Goal: Transaction & Acquisition: Book appointment/travel/reservation

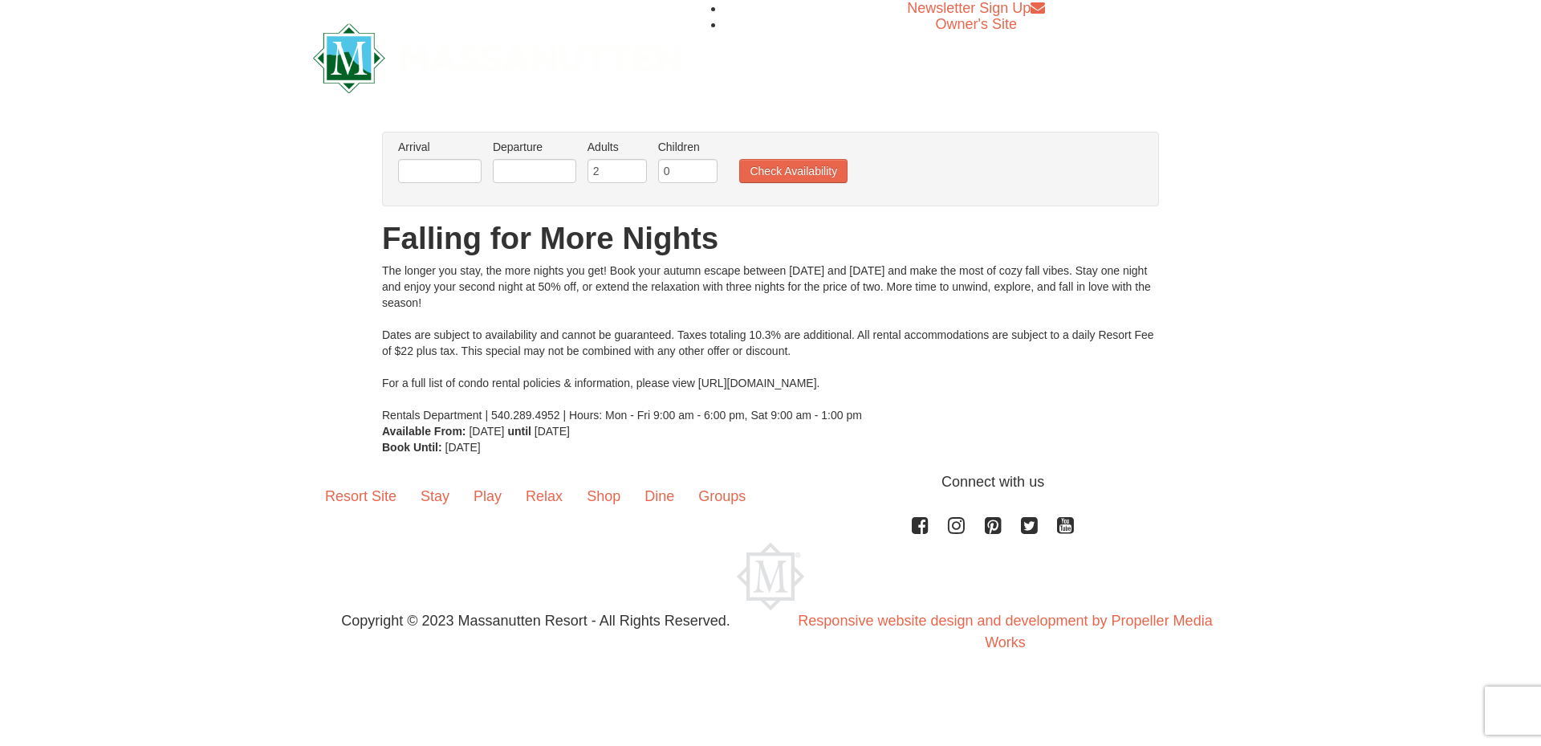
click at [791, 172] on button "Check Availability" at bounding box center [793, 171] width 108 height 24
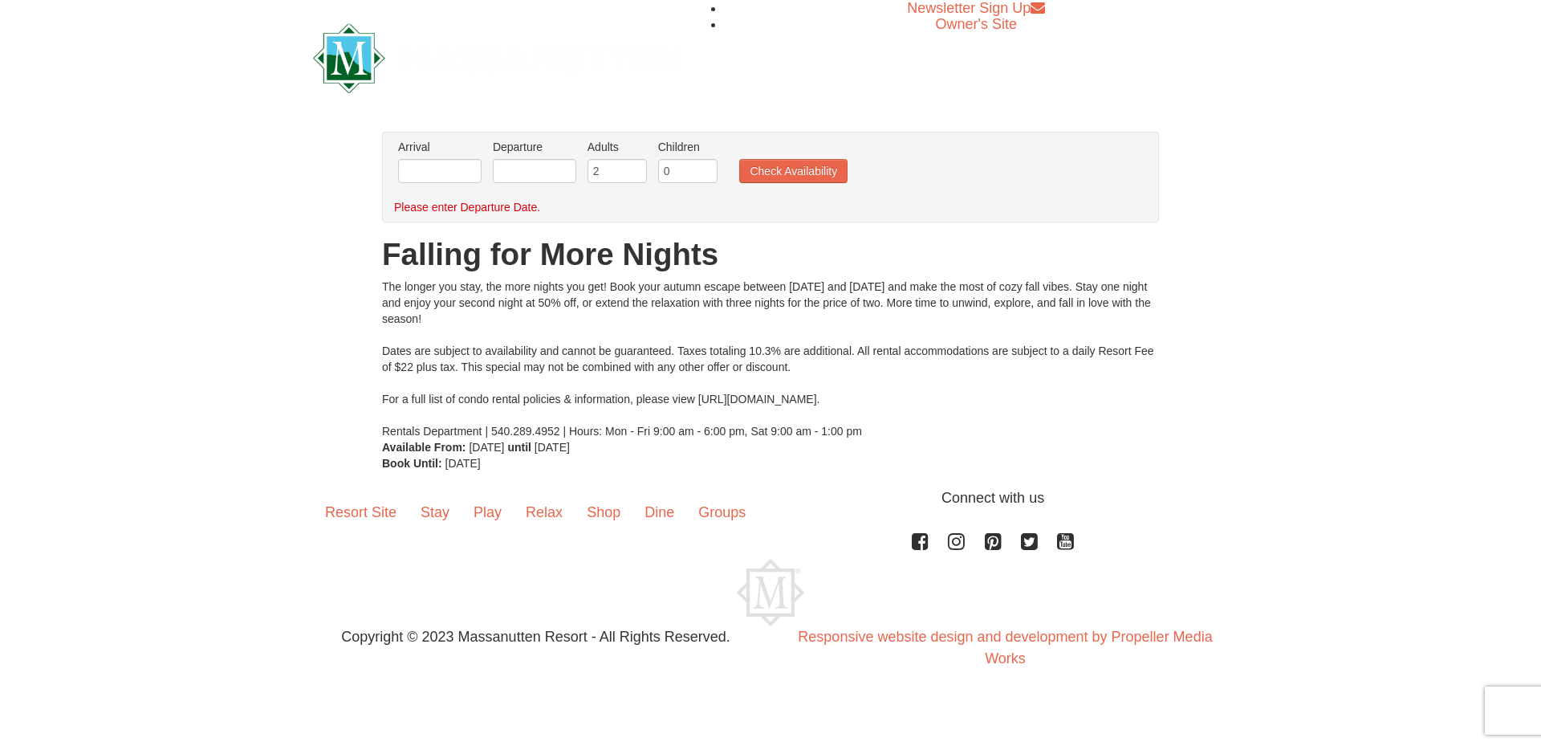
click at [421, 152] on label "Arrival Please format dates MM/DD/YYYY Please format dates MM/DD/YYYY" at bounding box center [439, 147] width 83 height 16
click at [434, 171] on input "text" at bounding box center [439, 171] width 83 height 24
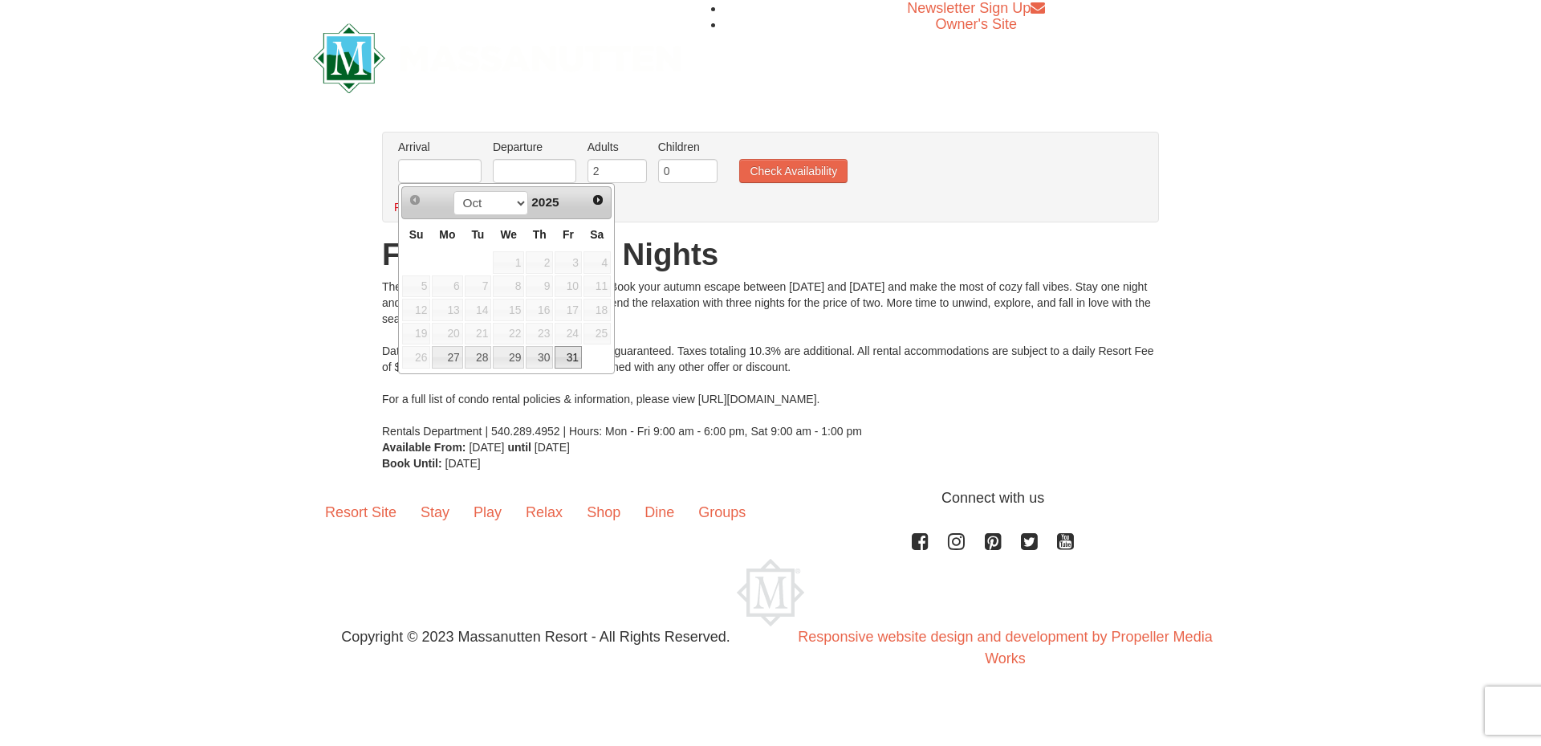
click at [574, 357] on link "31" at bounding box center [568, 357] width 27 height 22
type input "[DATE]"
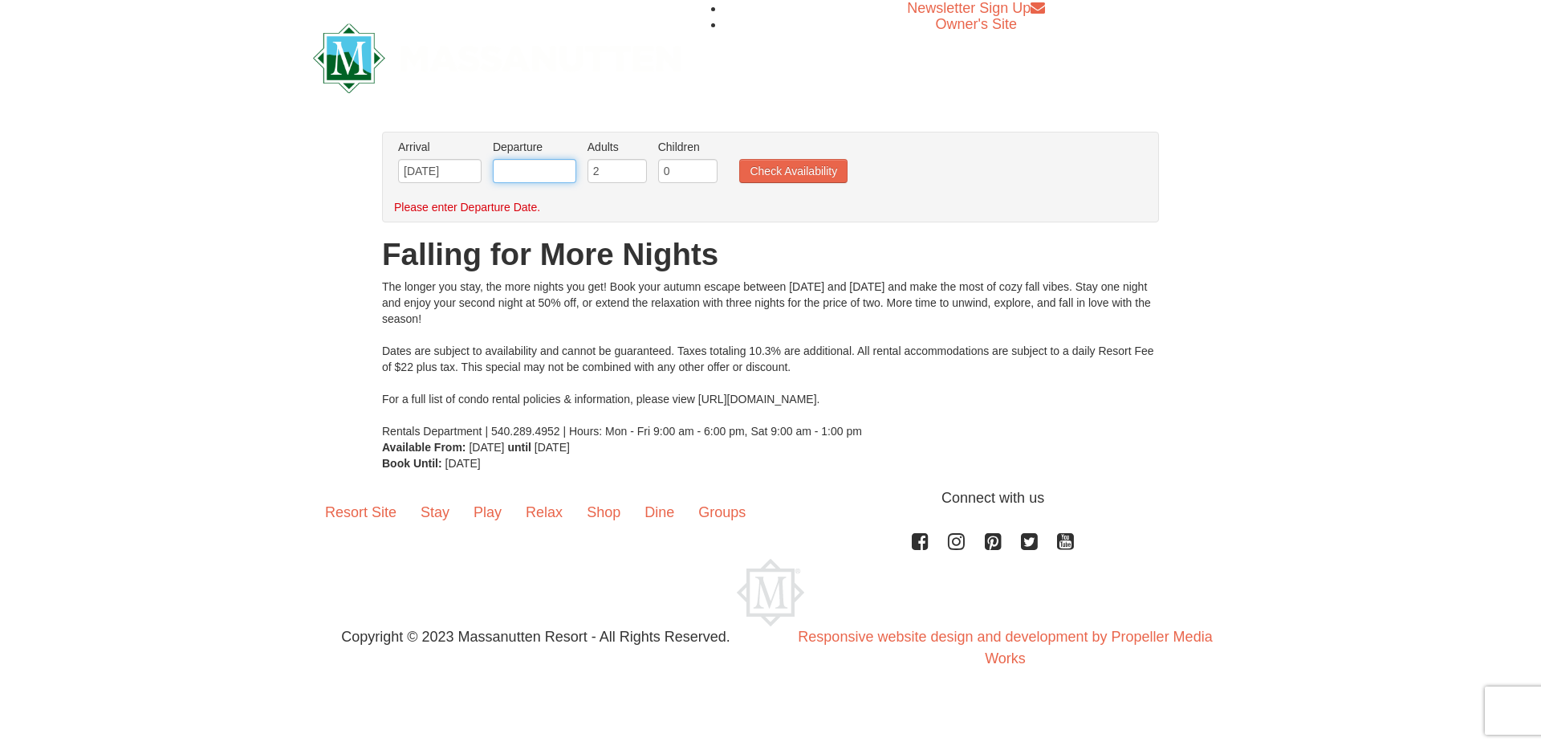
click at [528, 173] on input "text" at bounding box center [534, 171] width 83 height 24
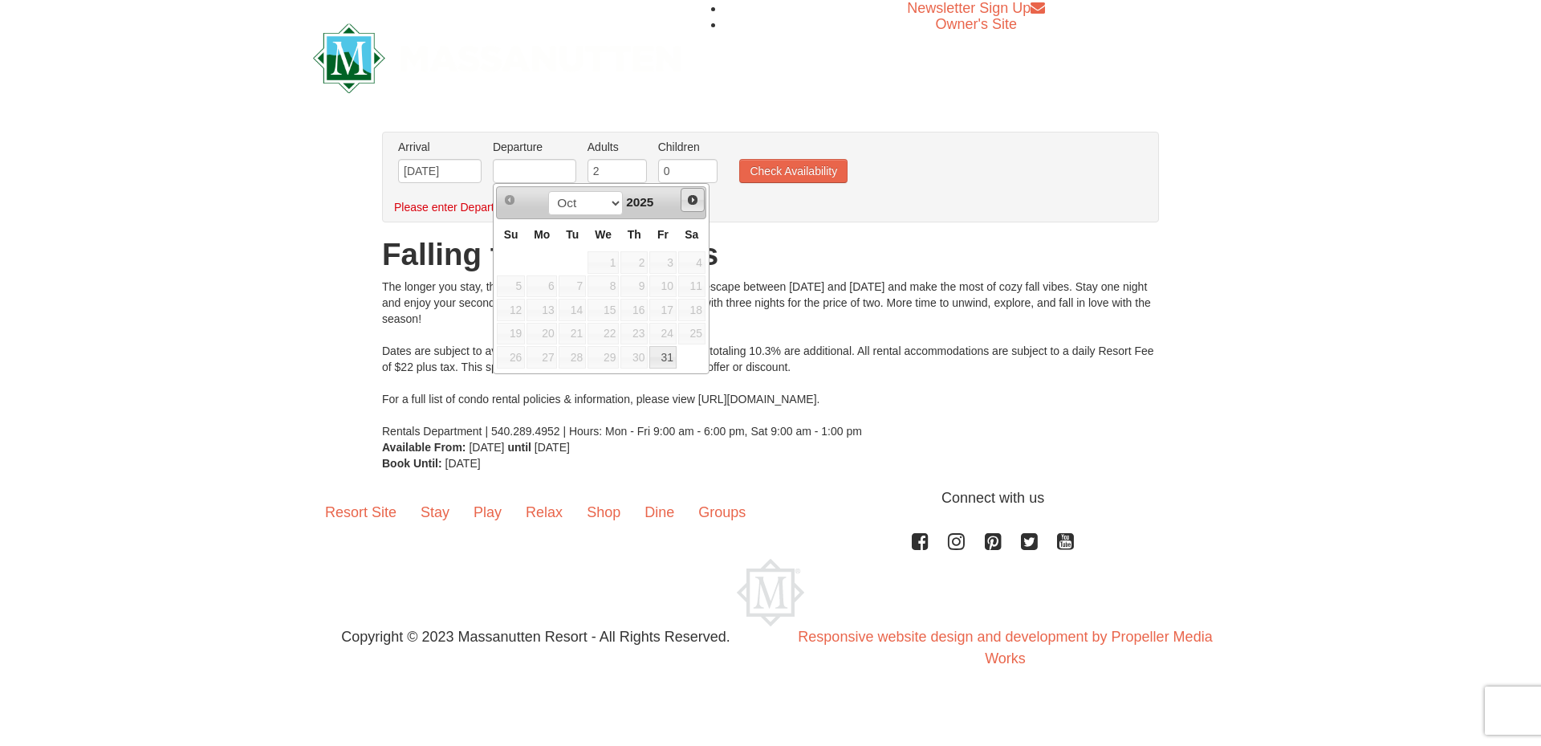
click at [686, 201] on span "Next" at bounding box center [692, 199] width 13 height 13
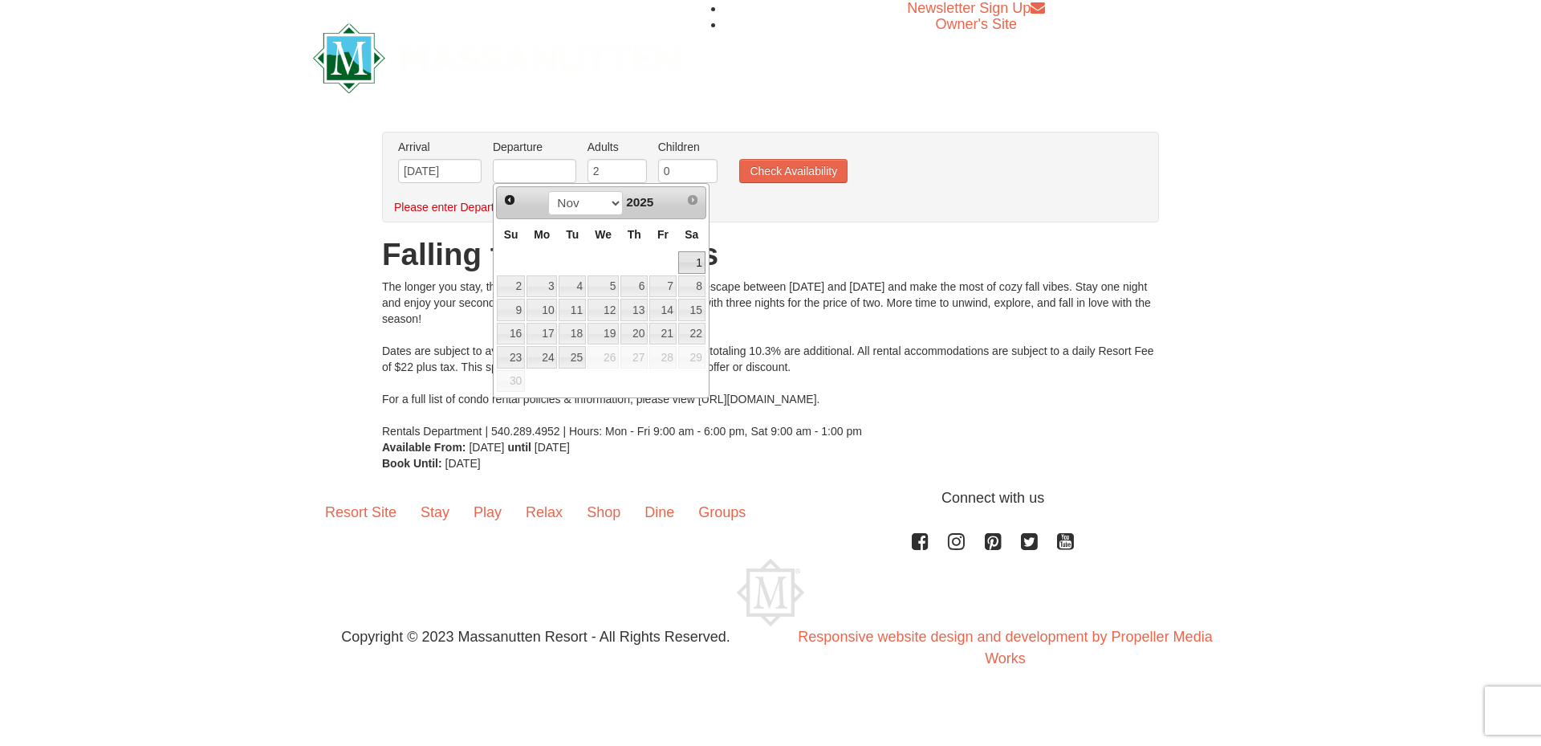
click at [691, 263] on link "1" at bounding box center [691, 262] width 27 height 22
type input "[DATE]"
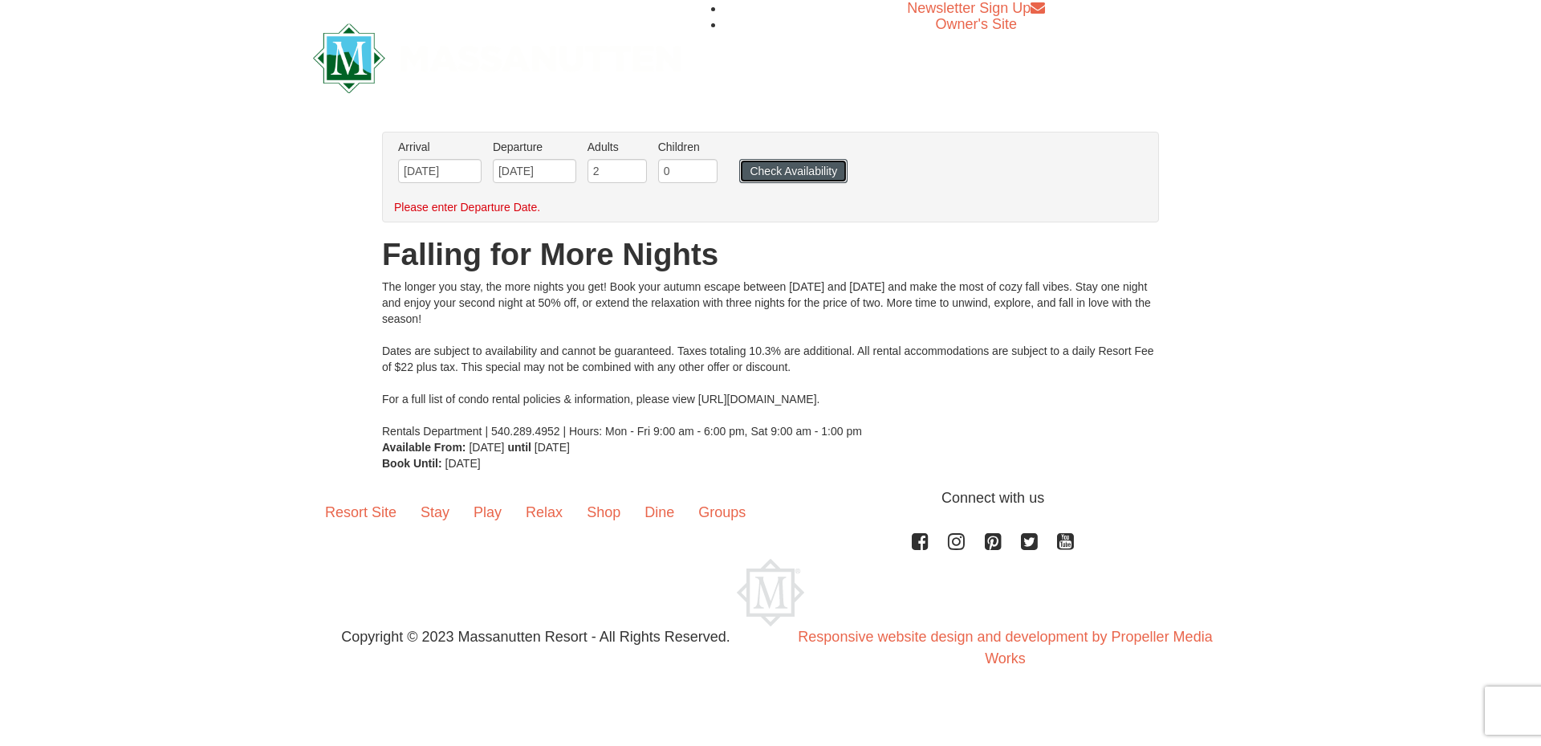
click at [791, 169] on button "Check Availability" at bounding box center [793, 171] width 108 height 24
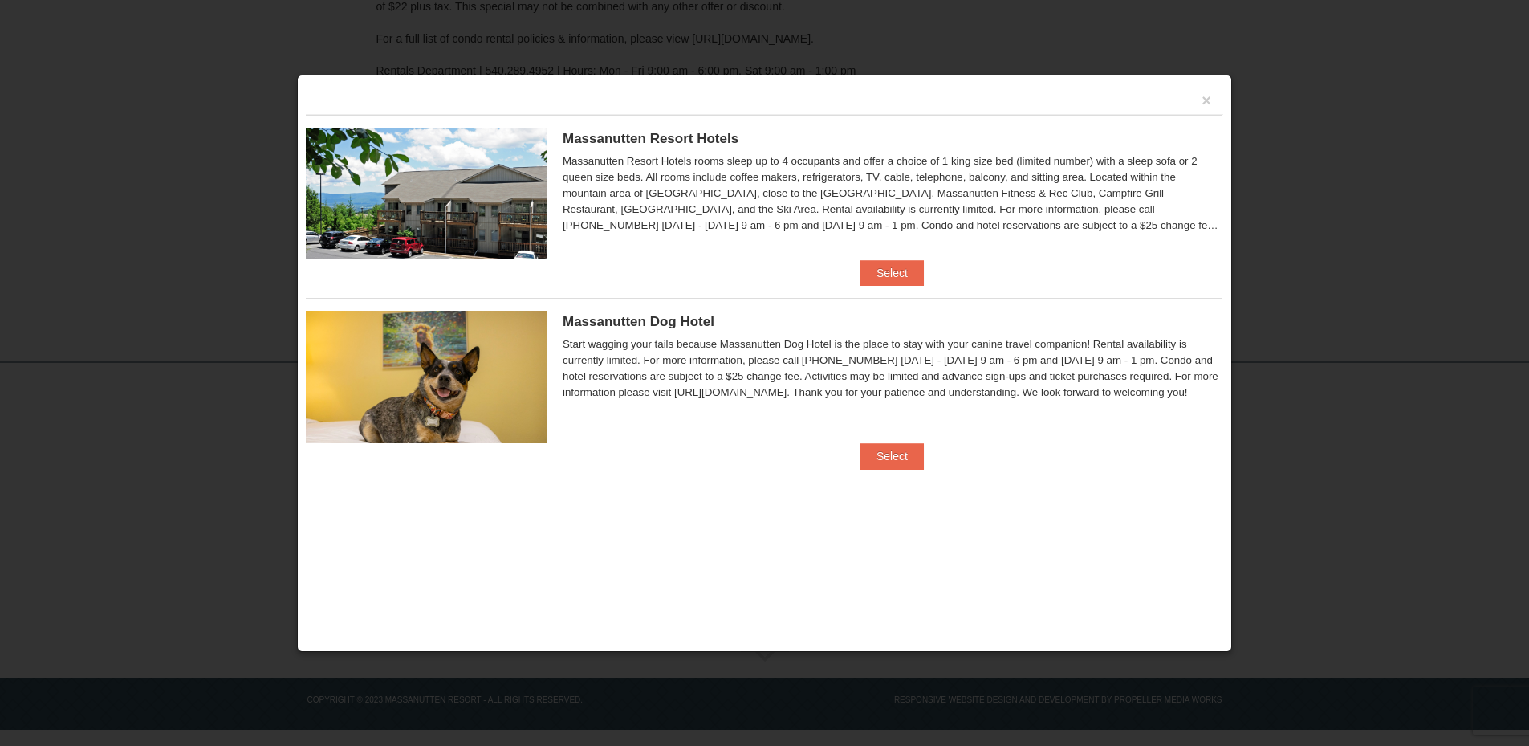
scroll to position [305, 0]
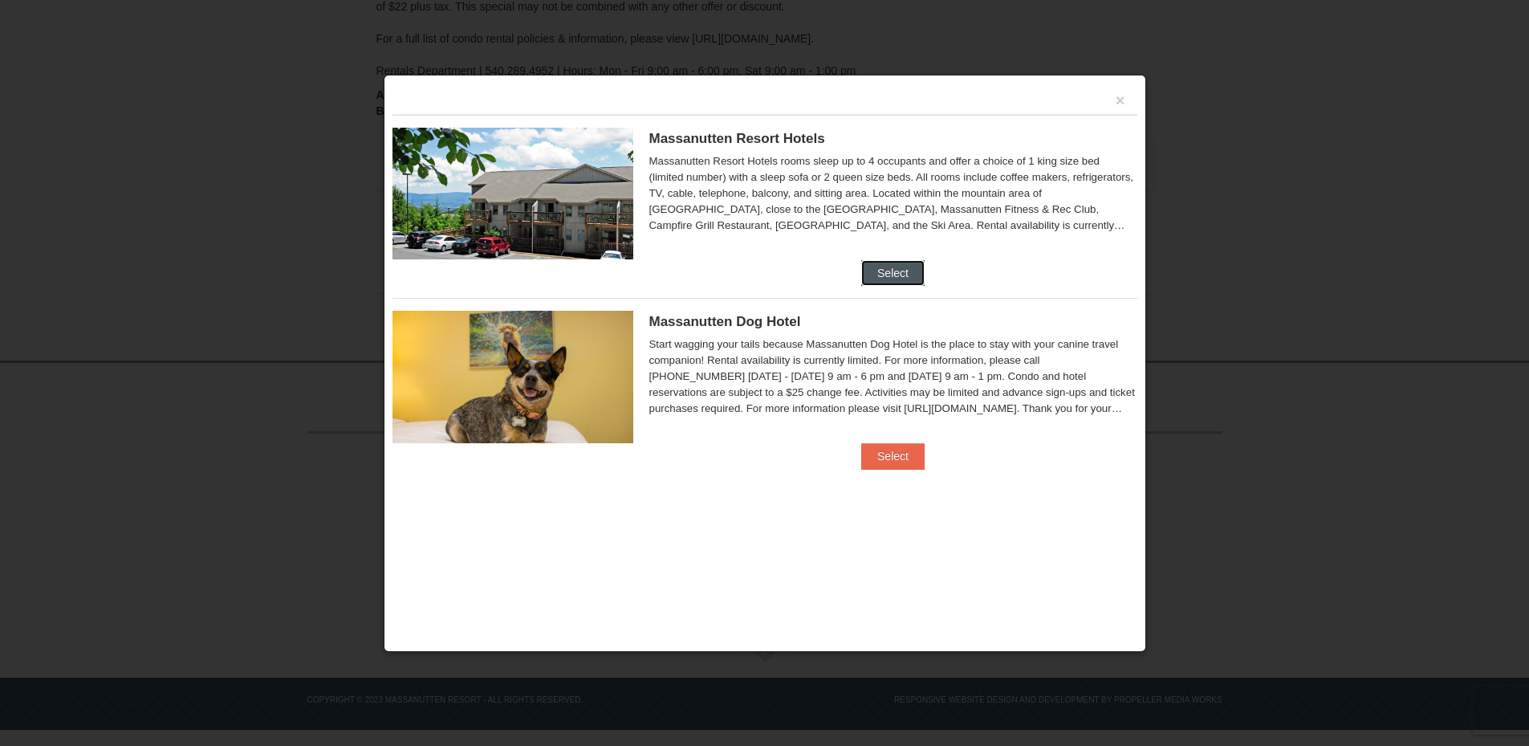
click at [898, 275] on button "Select" at bounding box center [892, 273] width 63 height 26
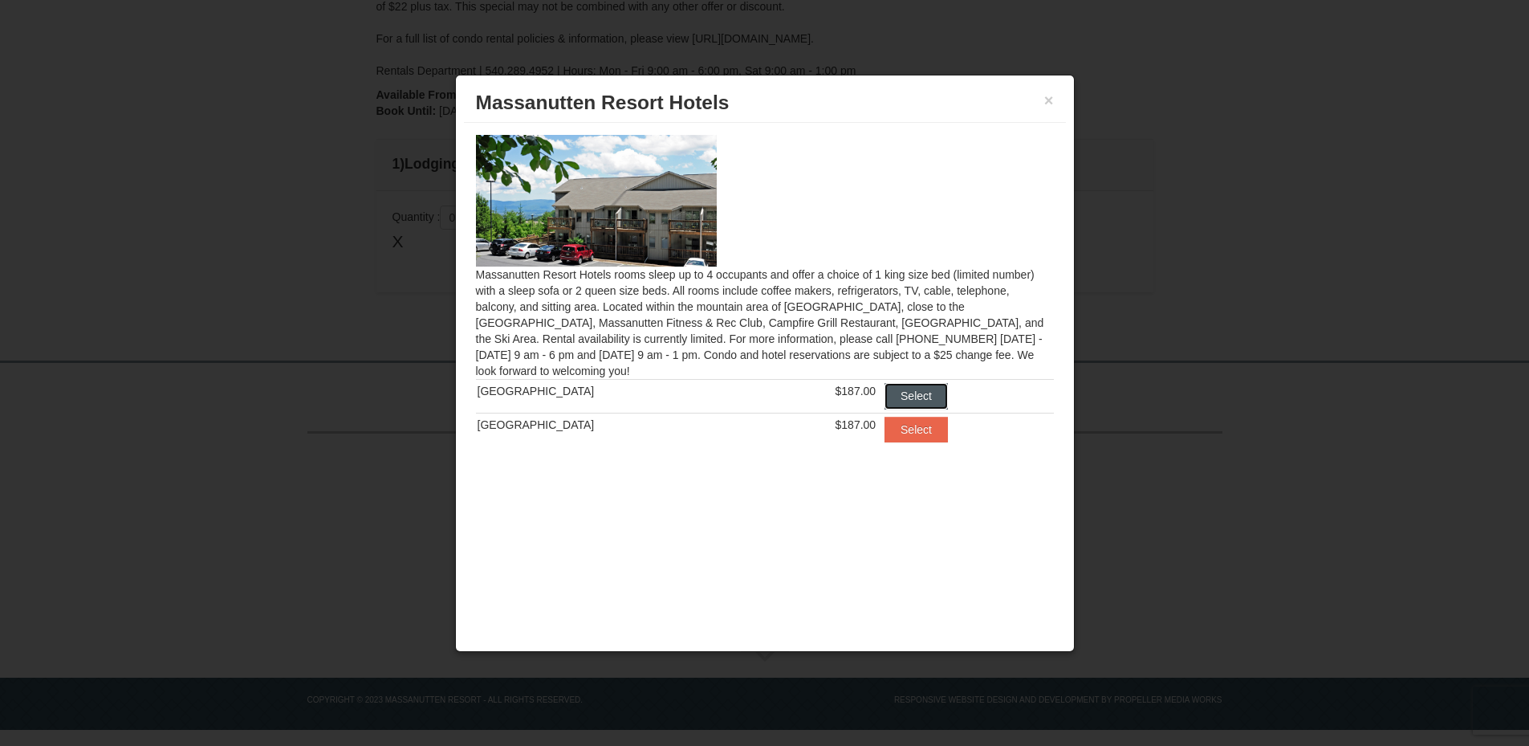
click at [907, 388] on button "Select" at bounding box center [915, 396] width 63 height 26
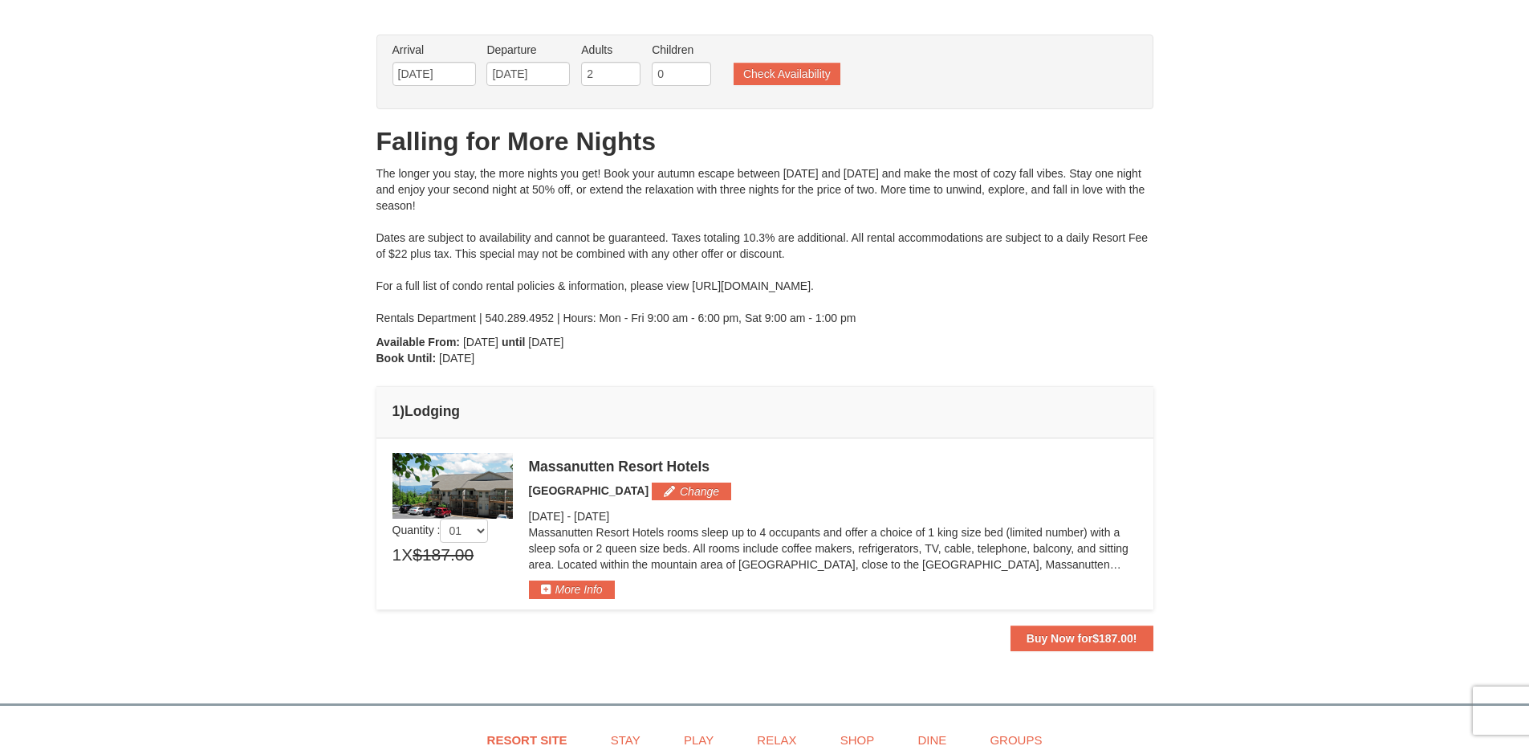
scroll to position [0, 0]
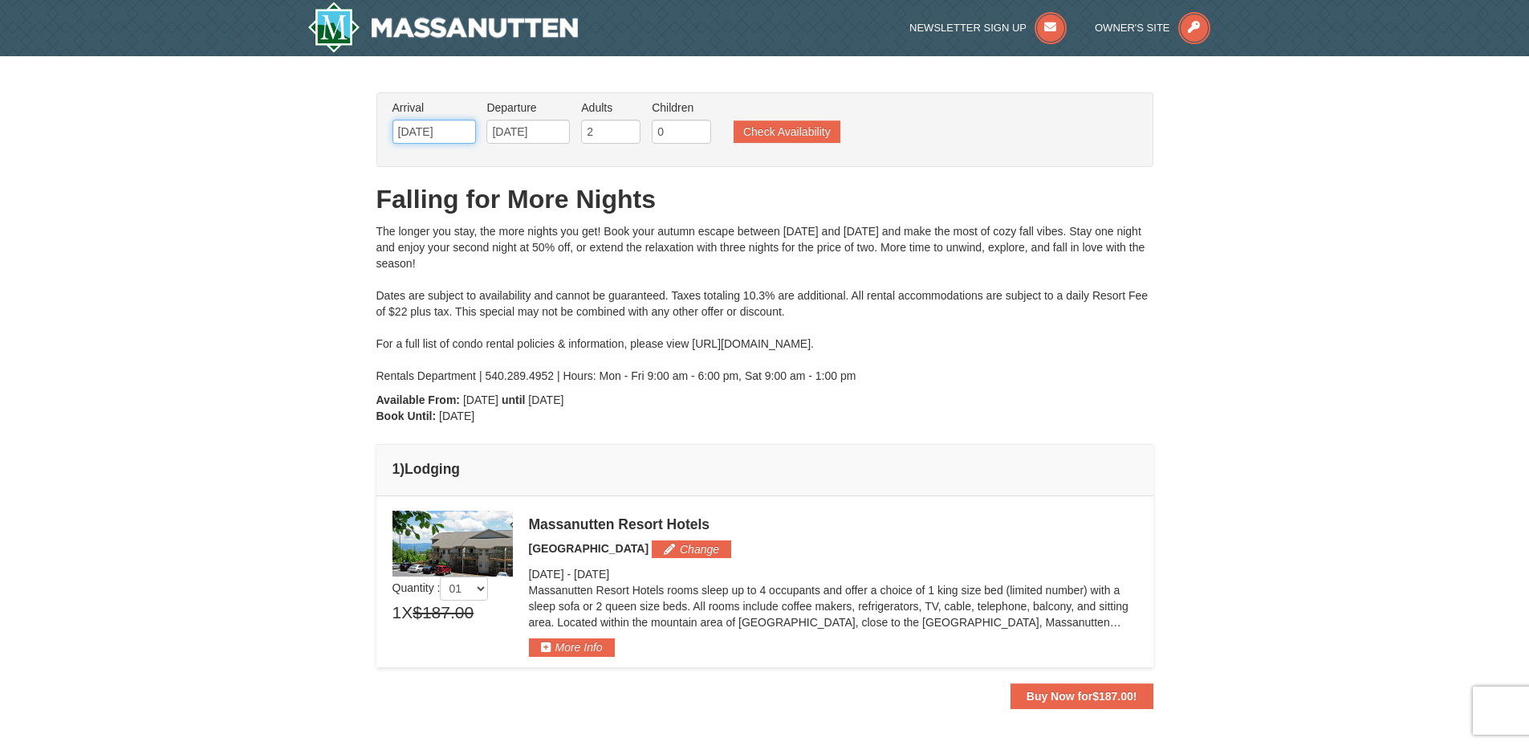
click at [444, 129] on input "[DATE]" at bounding box center [433, 132] width 83 height 24
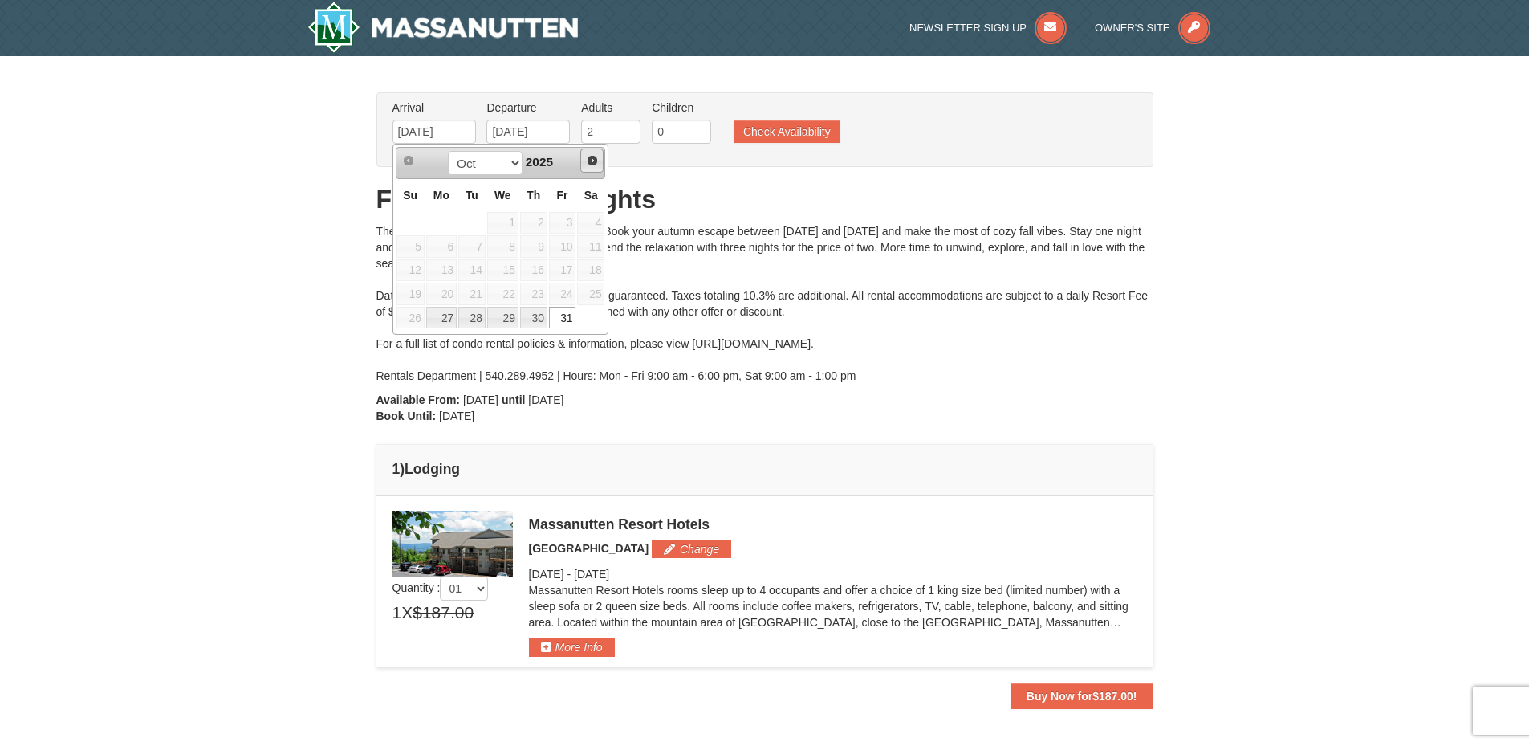
click at [599, 161] on link "Next" at bounding box center [592, 160] width 24 height 24
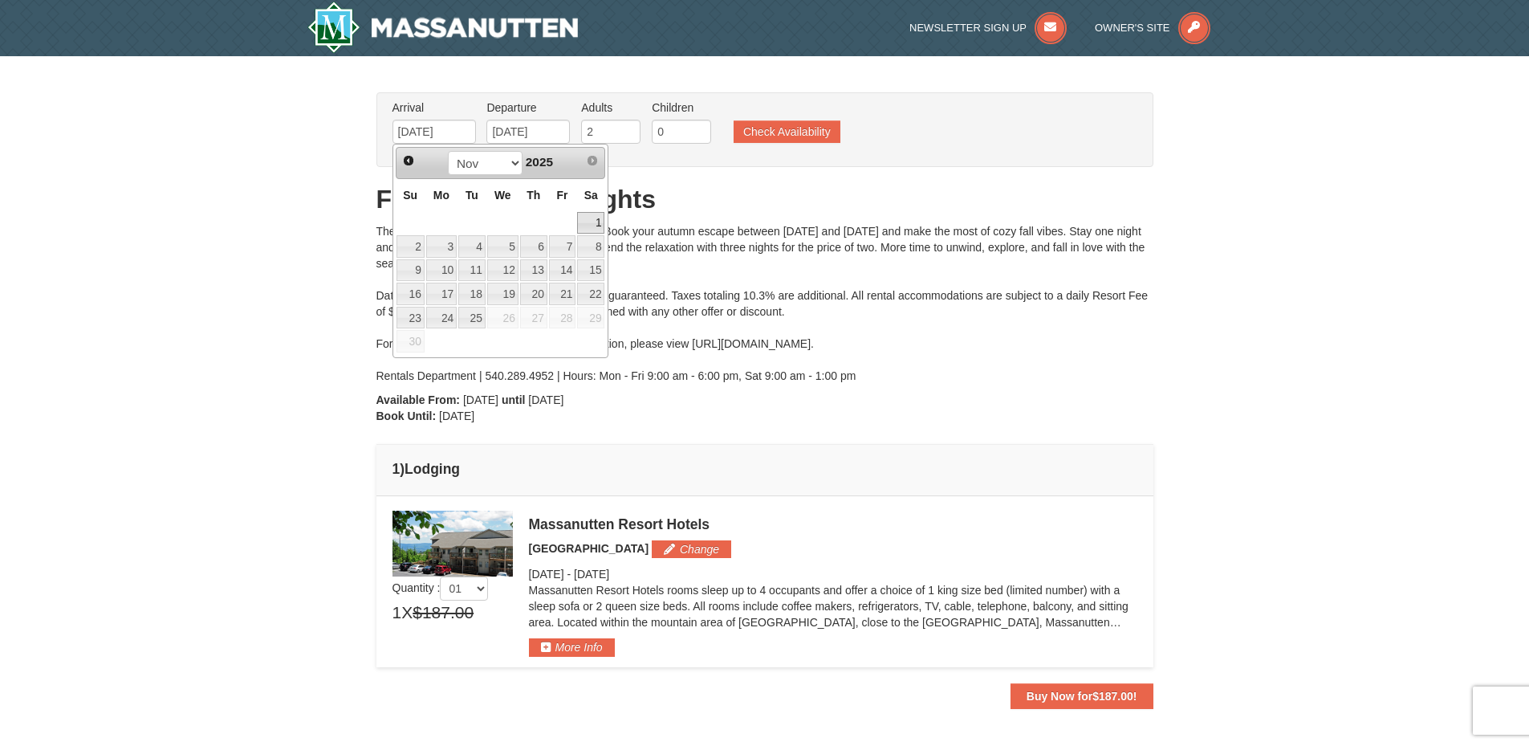
click at [595, 228] on link "1" at bounding box center [590, 223] width 27 height 22
type input "[DATE]"
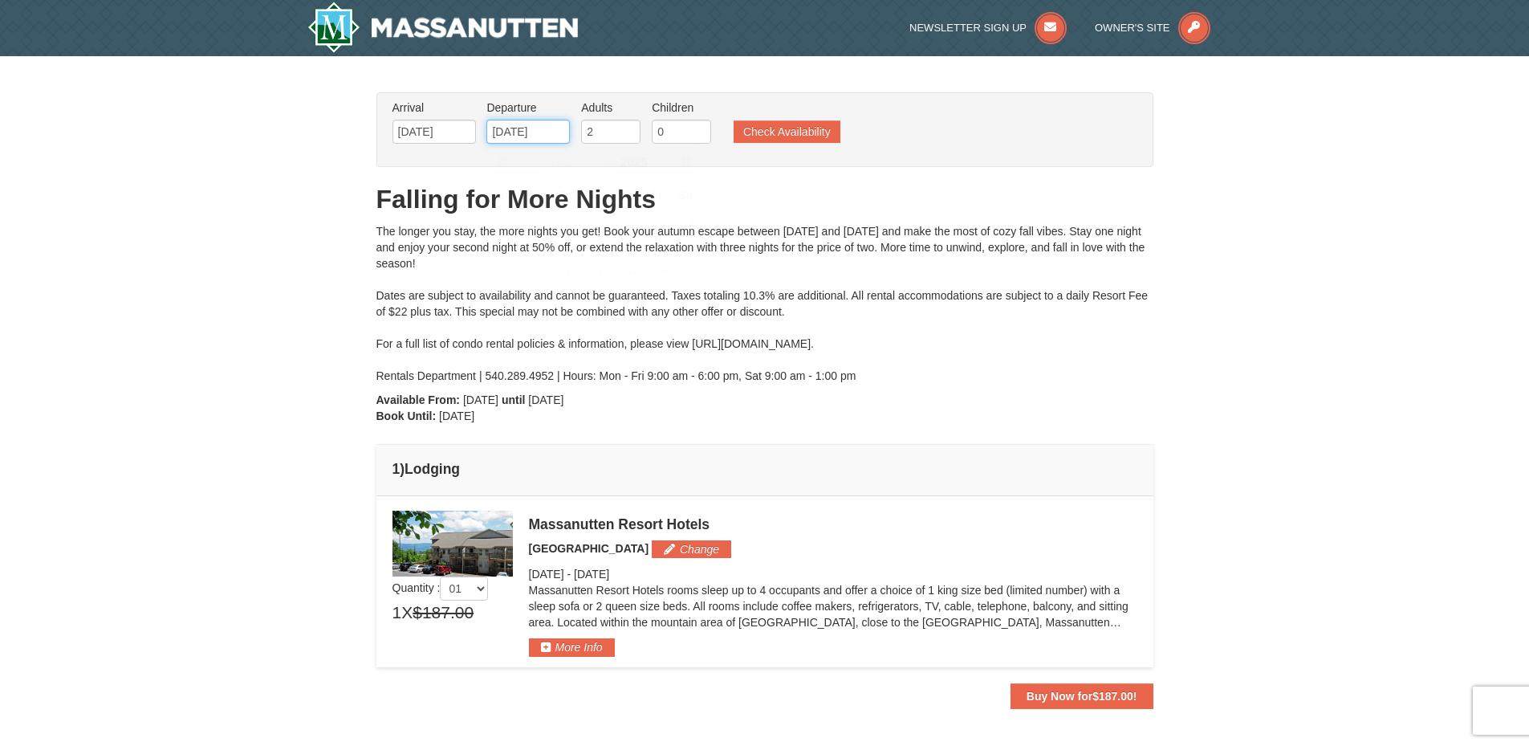
click at [546, 126] on input "[DATE]" at bounding box center [527, 132] width 83 height 24
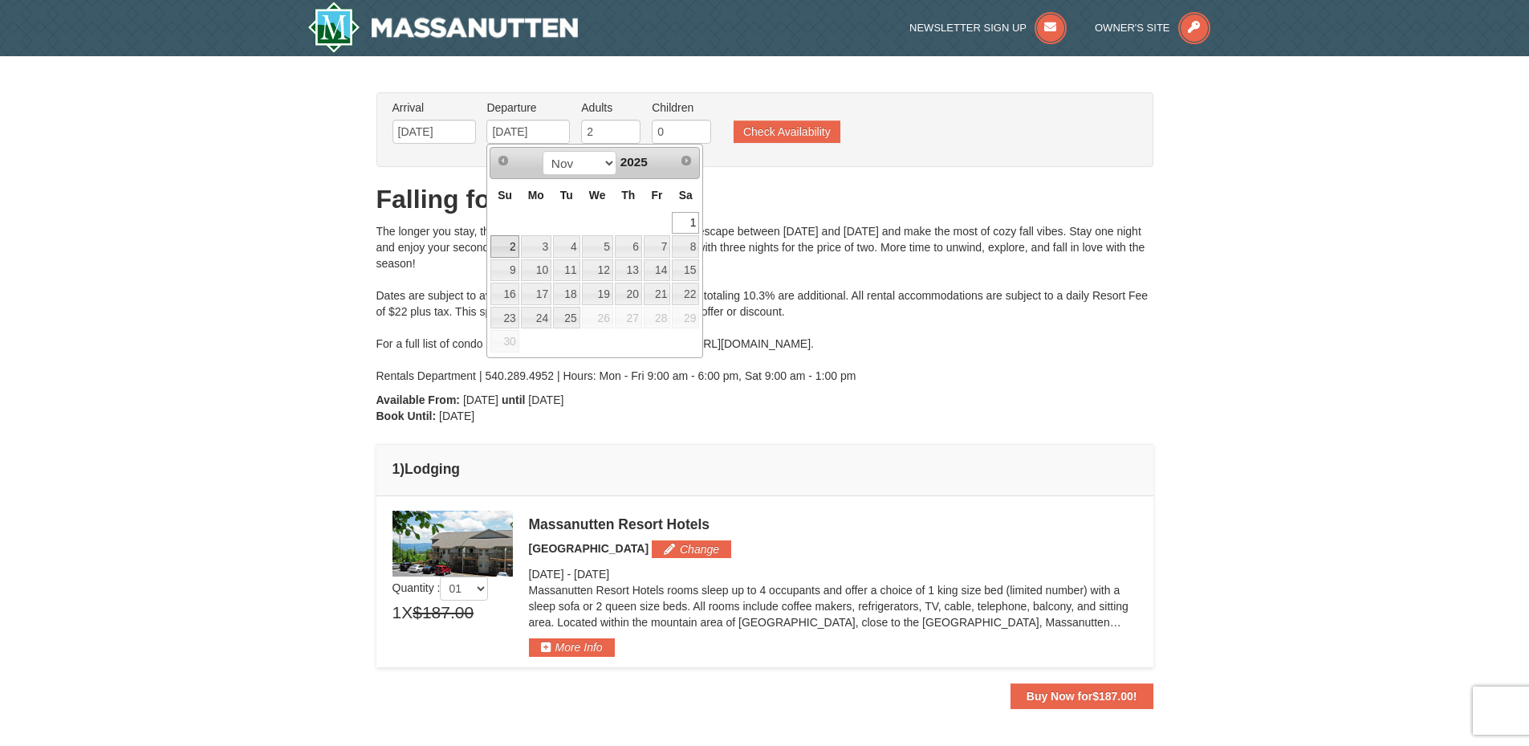
click at [510, 246] on link "2" at bounding box center [504, 246] width 28 height 22
type input "11/02/2025"
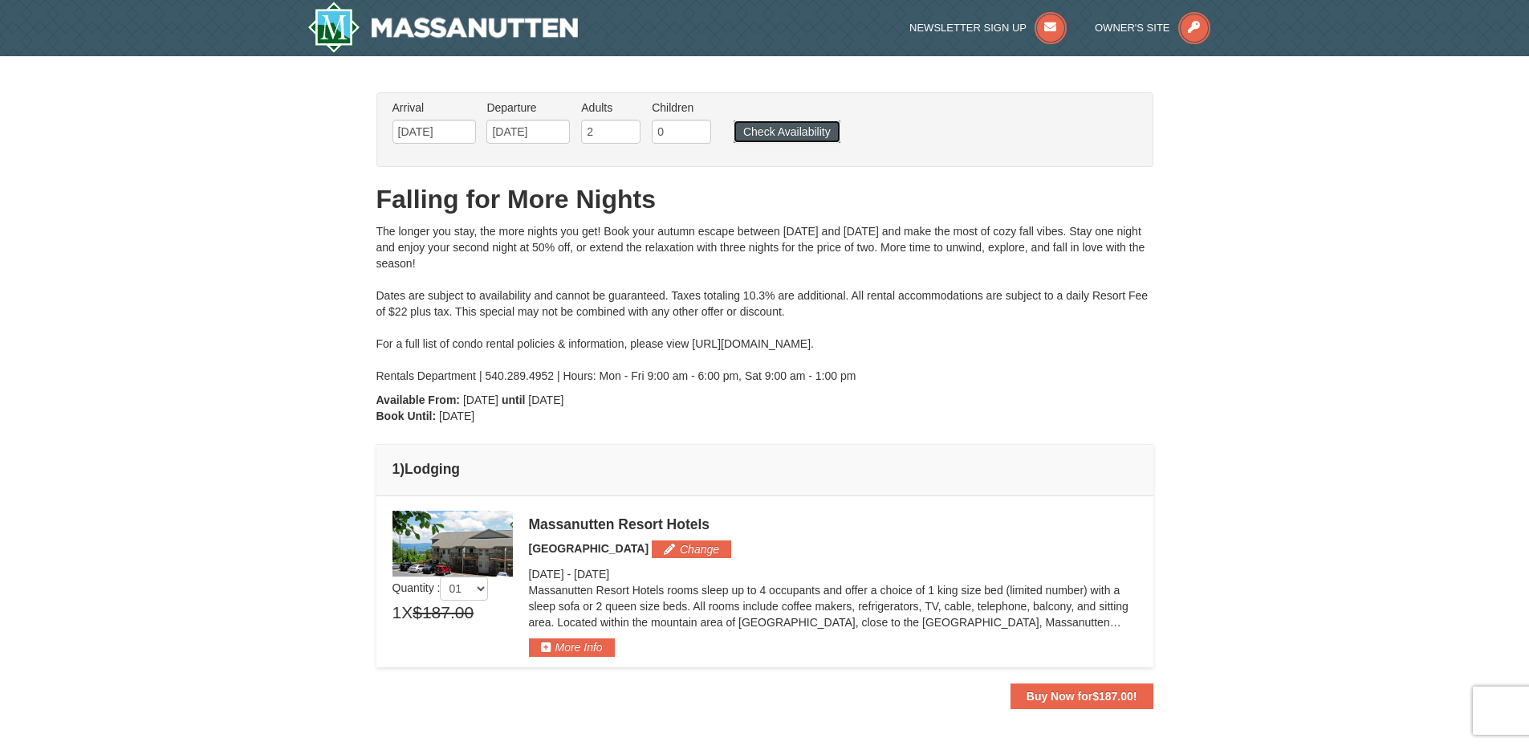
click at [771, 140] on button "Check Availability" at bounding box center [787, 131] width 107 height 22
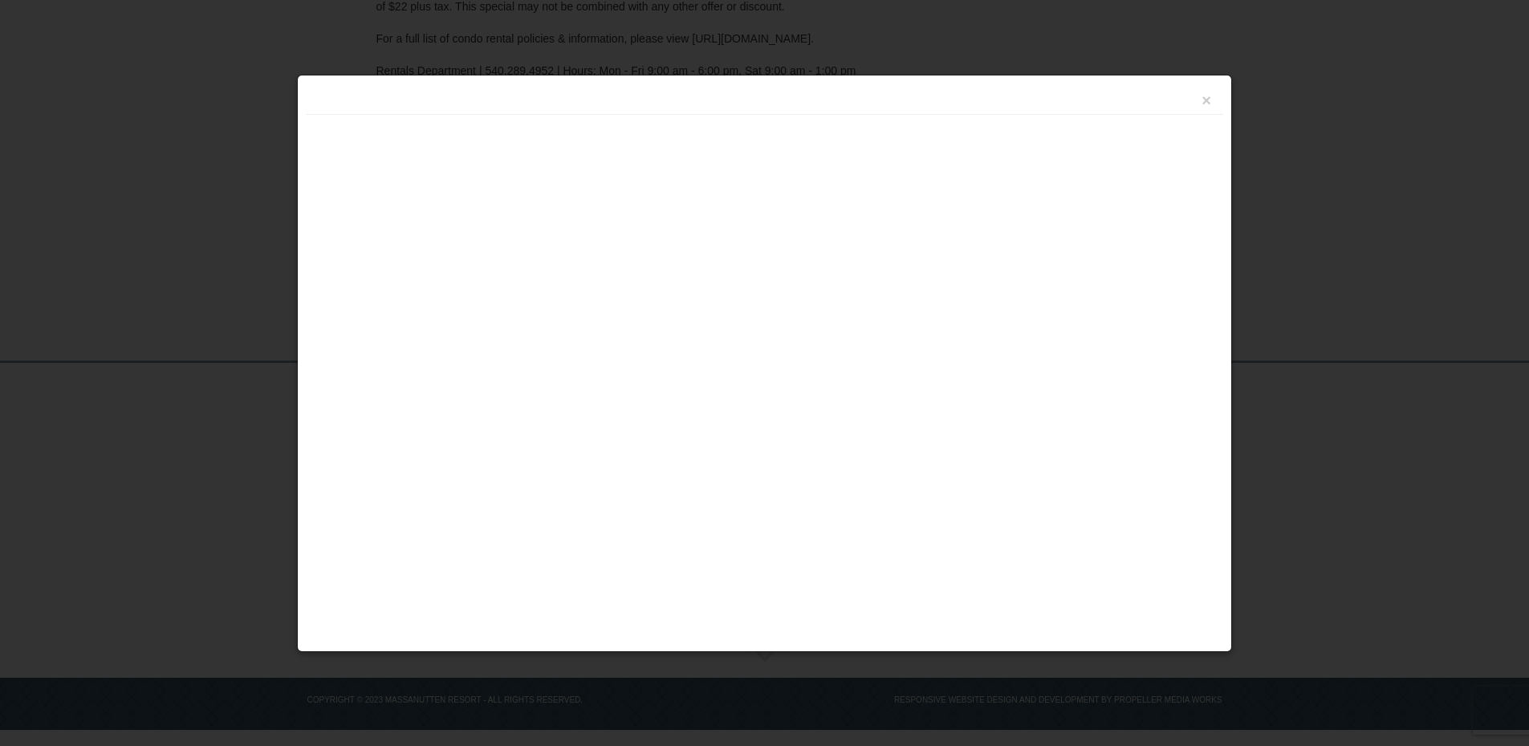
scroll to position [305, 0]
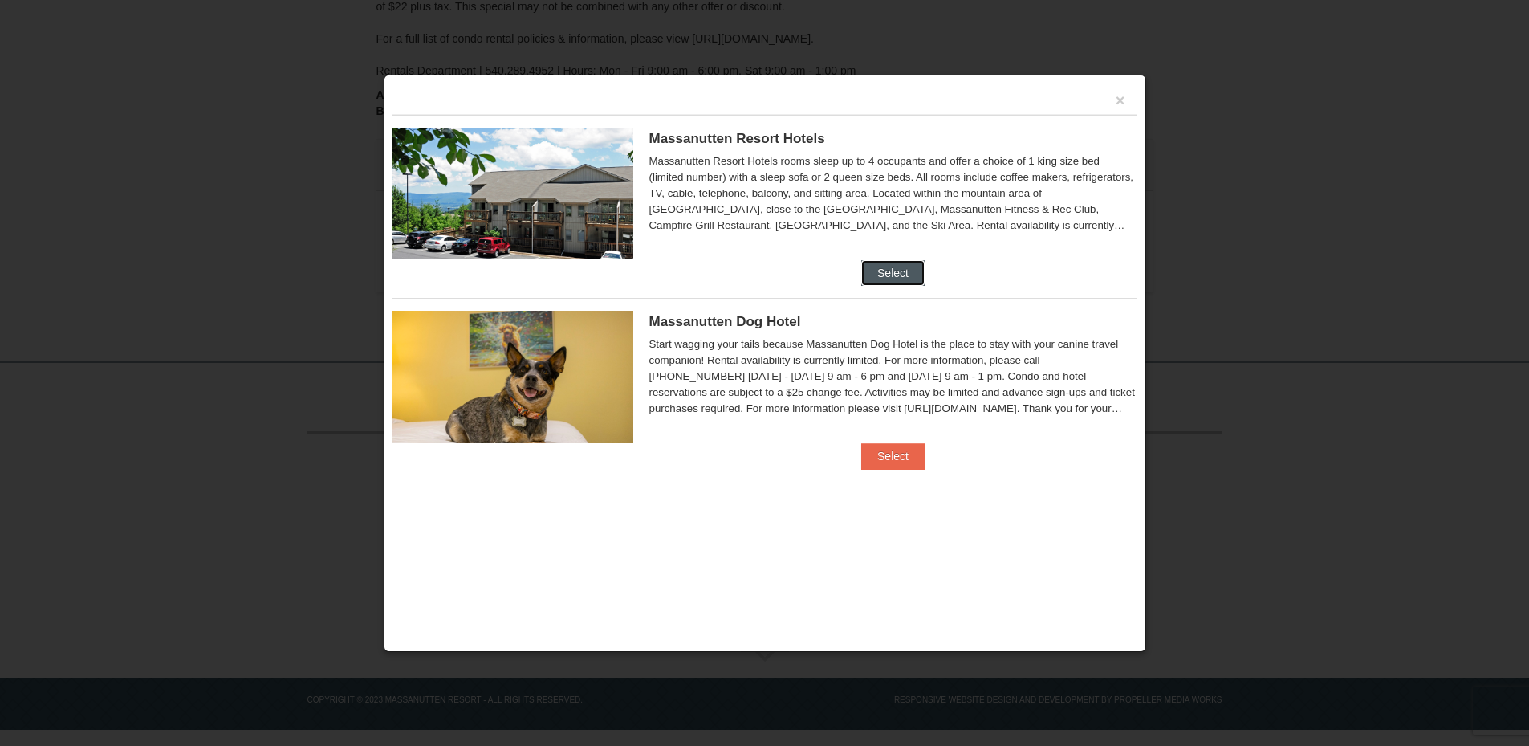
click at [895, 260] on button "Select" at bounding box center [892, 273] width 63 height 26
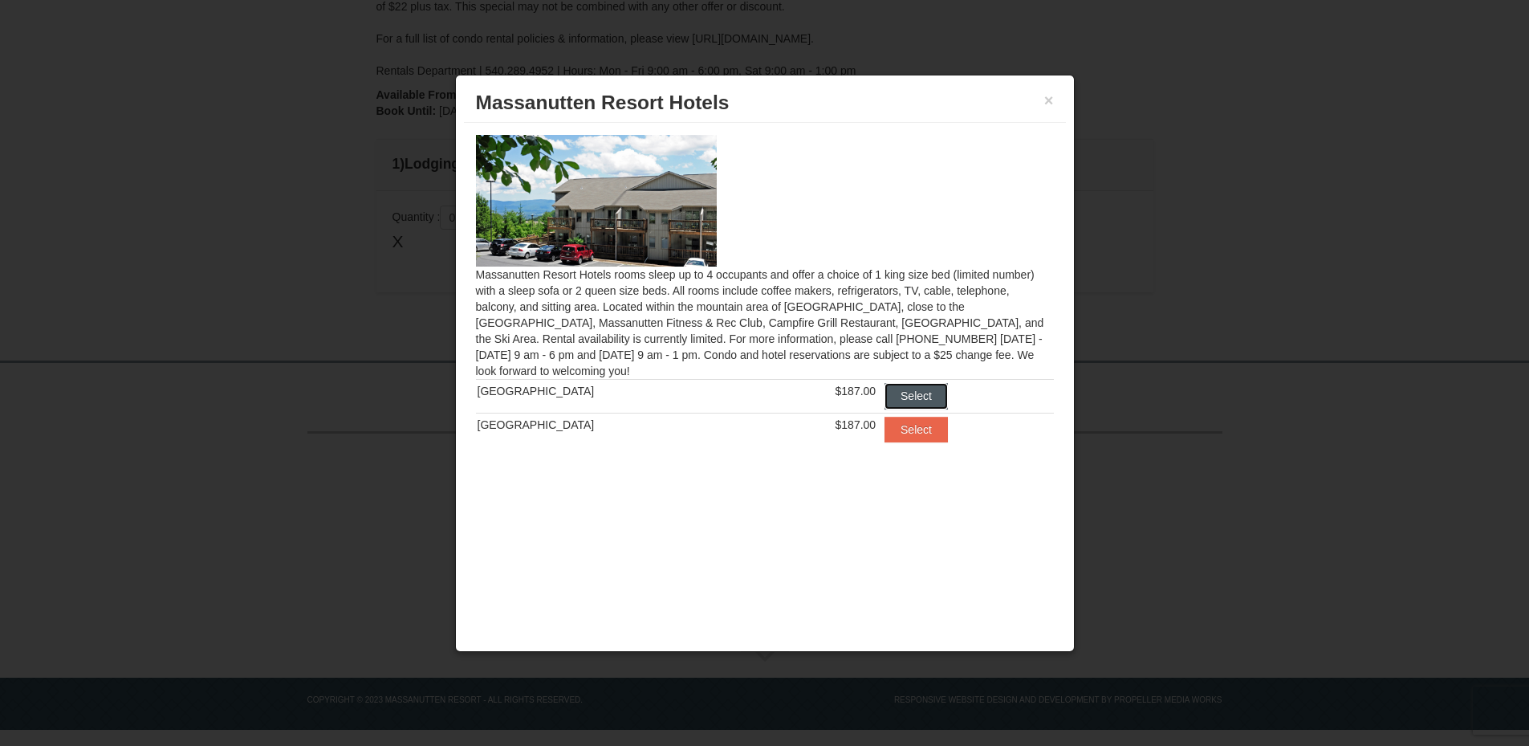
click at [901, 385] on button "Select" at bounding box center [915, 396] width 63 height 26
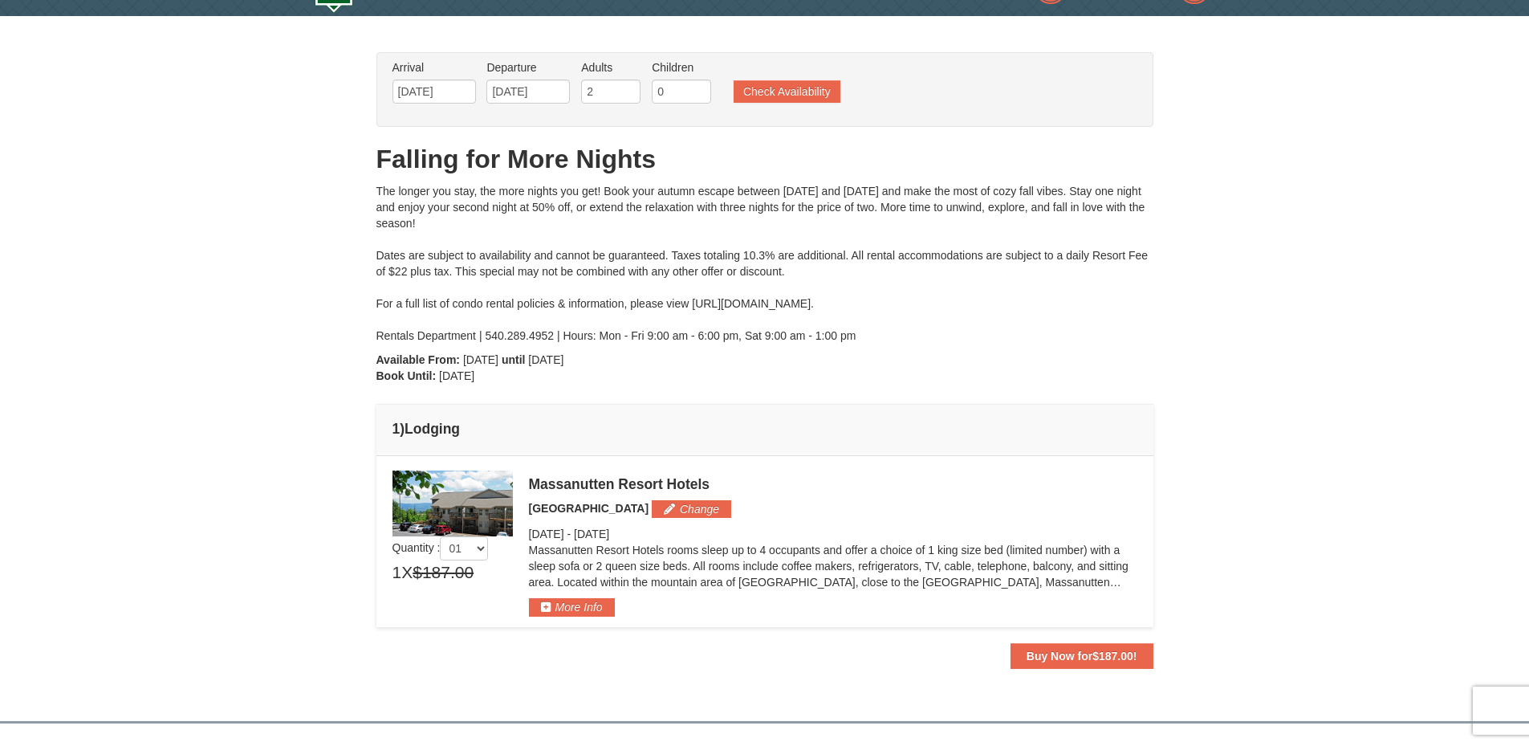
scroll to position [0, 0]
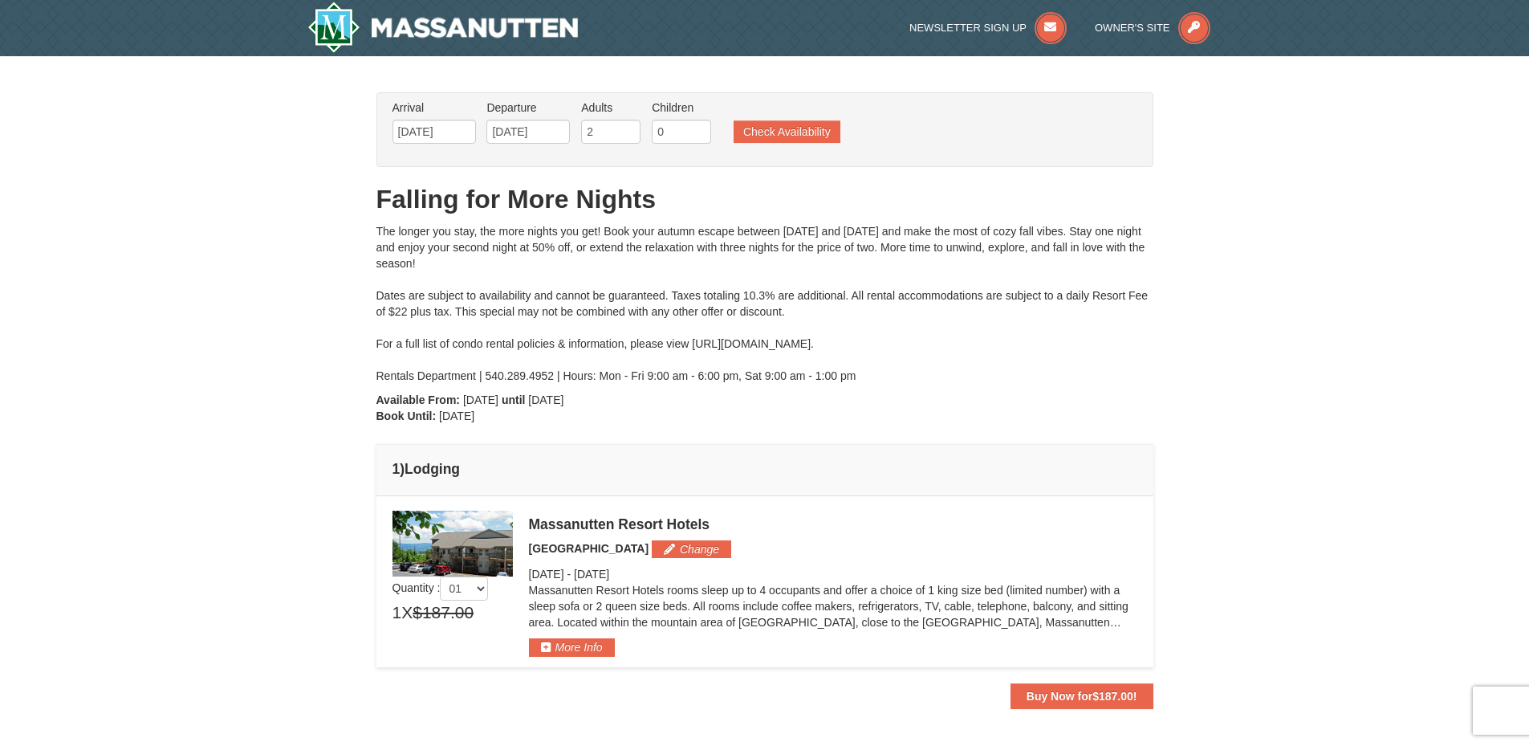
click at [314, 311] on div "× From: To: Adults: 2 Children: 0 Change Arrival Please format dates MM/DD/YYYY…" at bounding box center [764, 400] width 1529 height 689
click at [443, 23] on img at bounding box center [442, 27] width 271 height 51
